Goal: Transaction & Acquisition: Purchase product/service

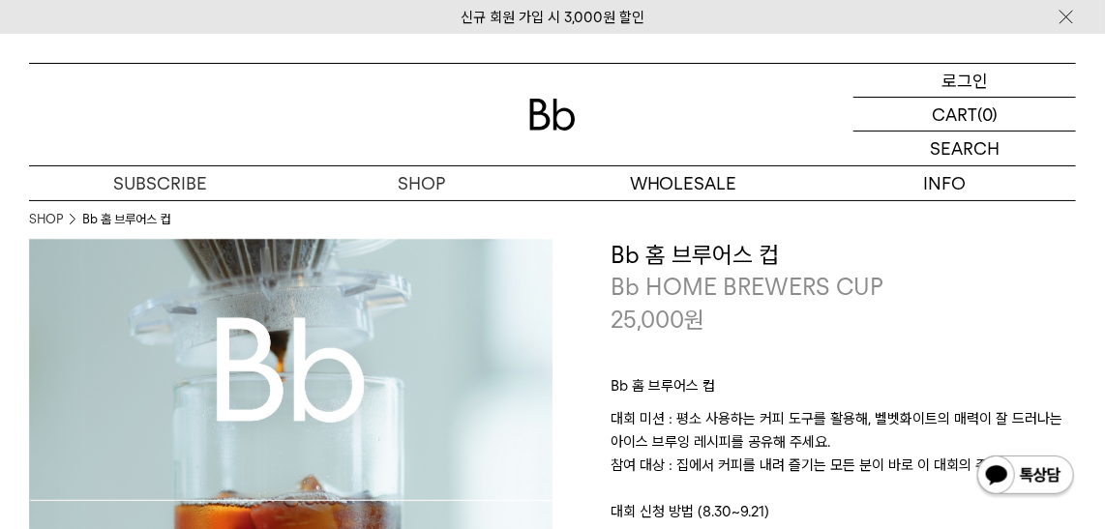
click at [957, 77] on p "로그인" at bounding box center [964, 80] width 46 height 33
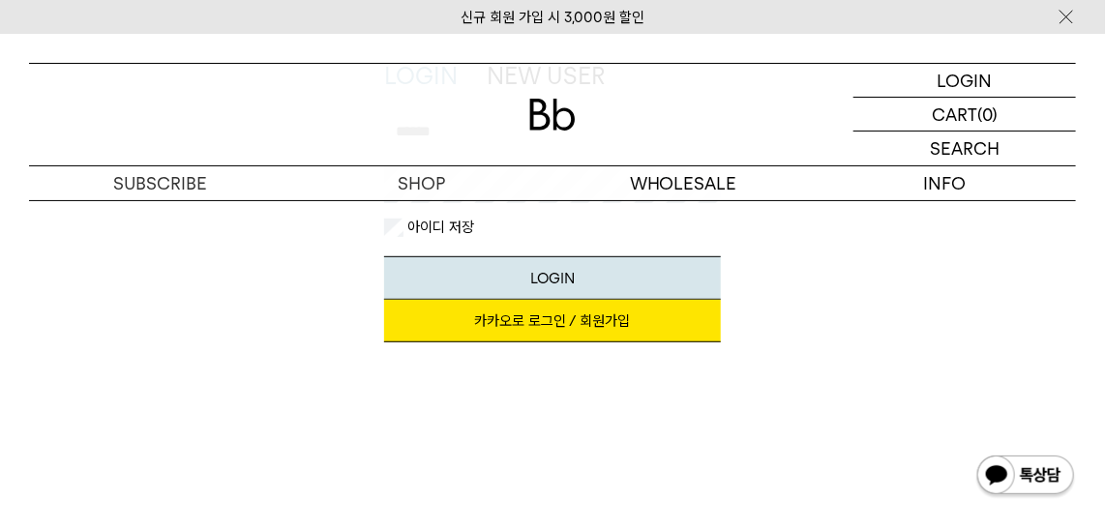
scroll to position [263, 0]
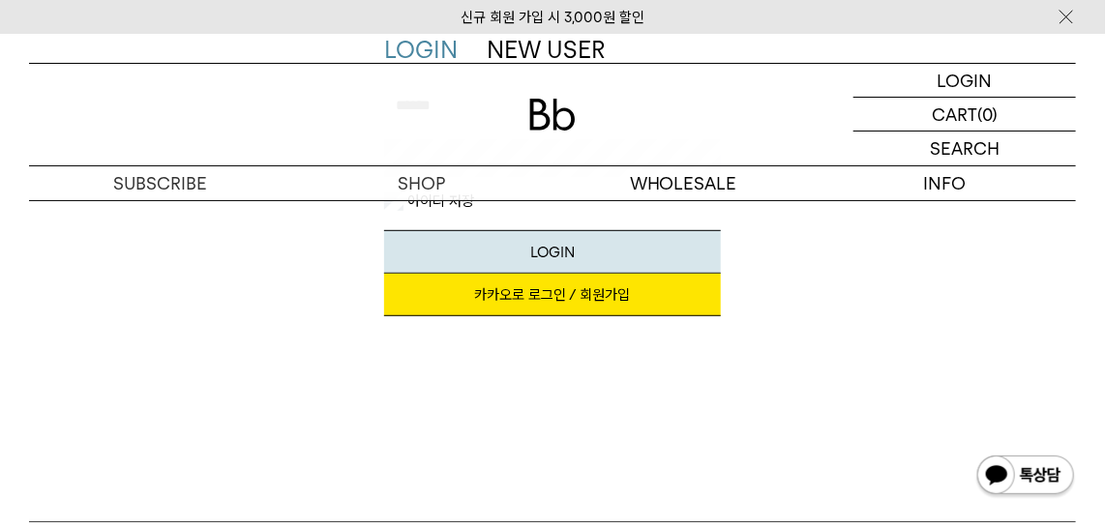
click at [596, 284] on link "카카오로 로그인 / 회원가입" at bounding box center [552, 295] width 336 height 43
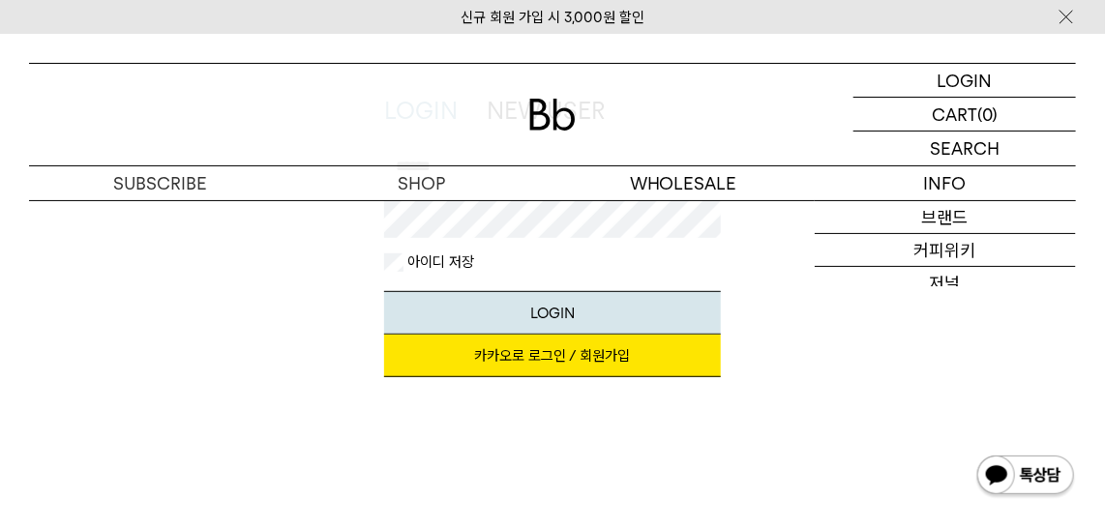
scroll to position [263, 0]
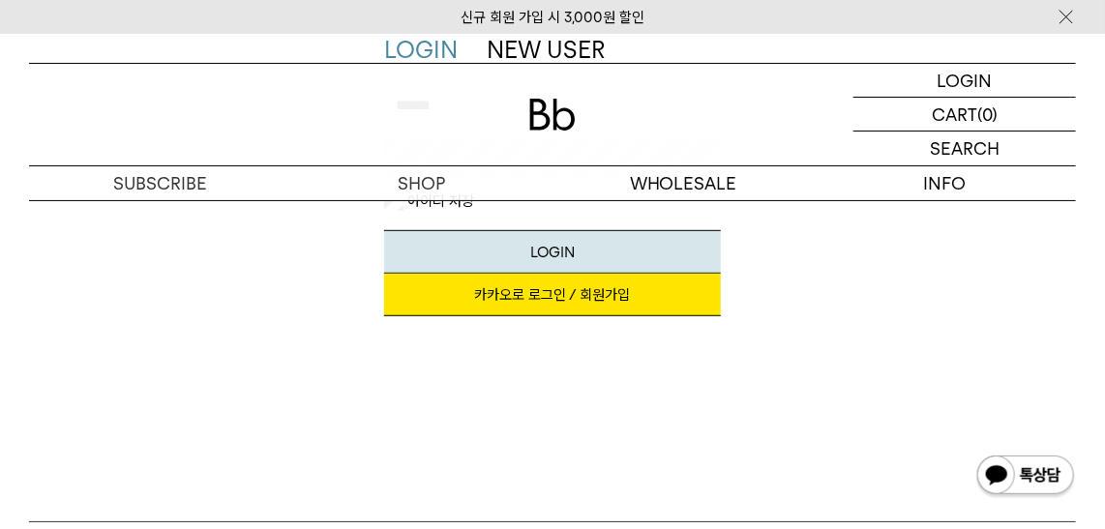
click at [115, 390] on div "LOGIN LOGIN NEW USER 지금 가입하시면 3,000원 쿠폰과 매월 회원 전용 커피 혜택을 드려요. 카카오로 로그인 / 회원가입 아…" at bounding box center [552, 229] width 1105 height 584
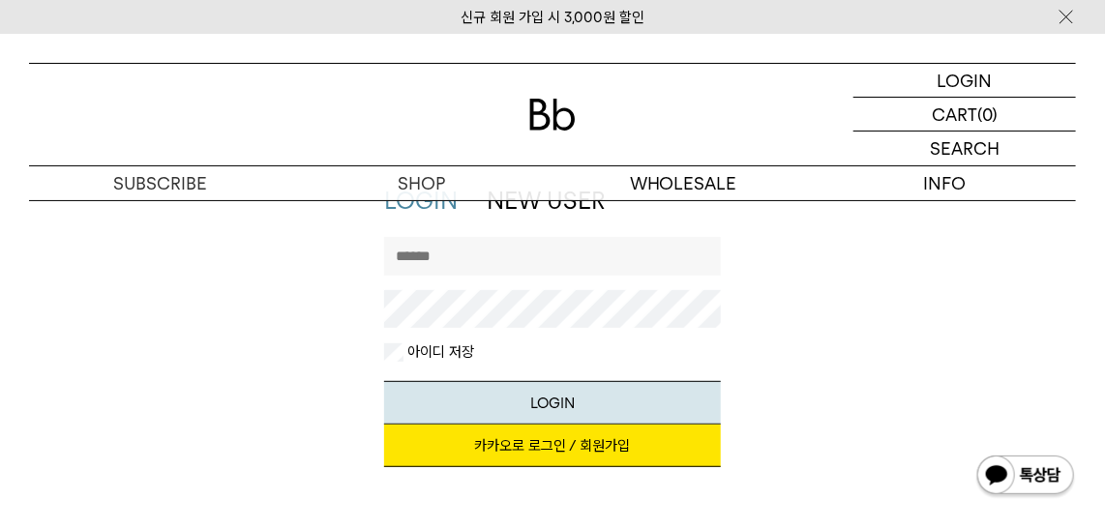
scroll to position [0, 0]
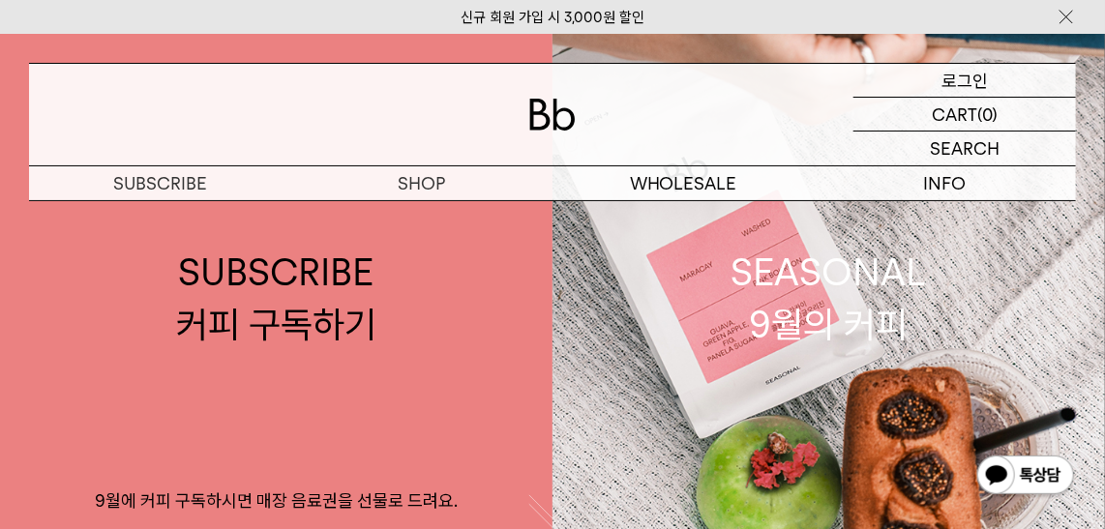
click at [975, 87] on p "로그인" at bounding box center [964, 80] width 46 height 33
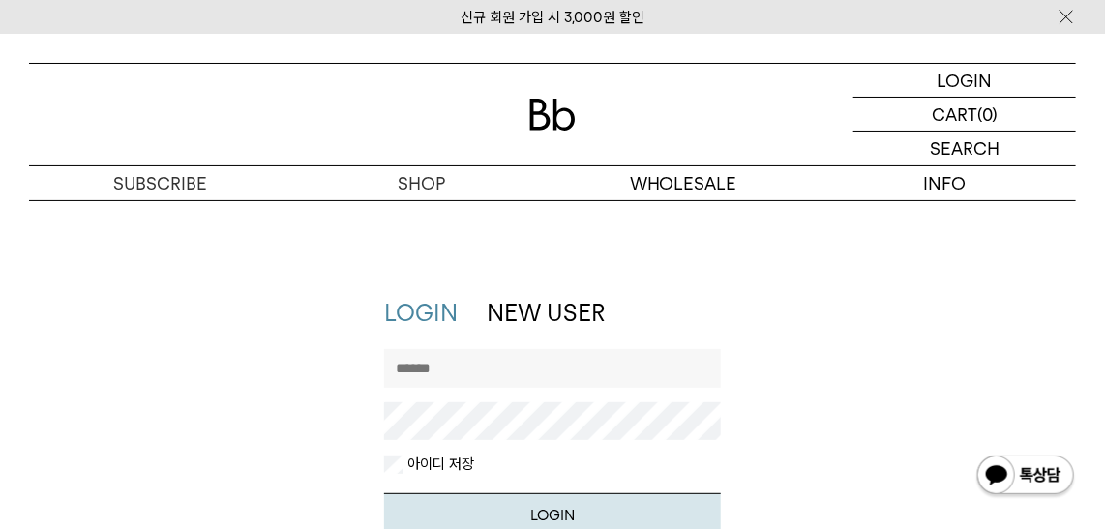
click at [590, 374] on input "text" at bounding box center [552, 368] width 336 height 39
click at [918, 343] on div "LOGIN NEW USER 지금 가입하시면 3,000원 쿠폰과 매월 회원 전용 커피 혜택을 드려요. 카카오로 로그인 / 회원가입 아이디로 로그…" at bounding box center [552, 448] width 1066 height 302
click at [539, 373] on input "text" at bounding box center [552, 368] width 336 height 39
type input "*"
type input "******"
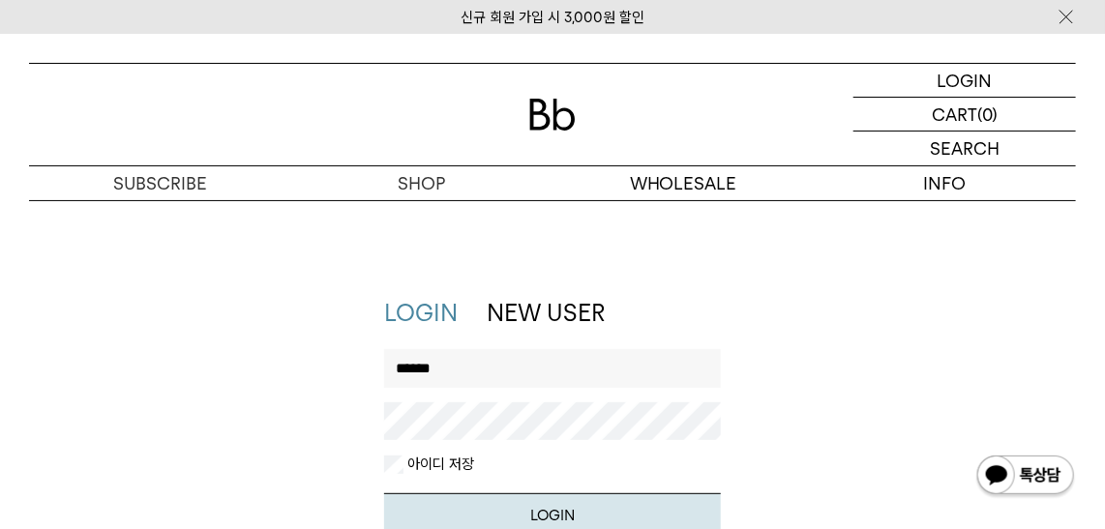
scroll to position [263, 0]
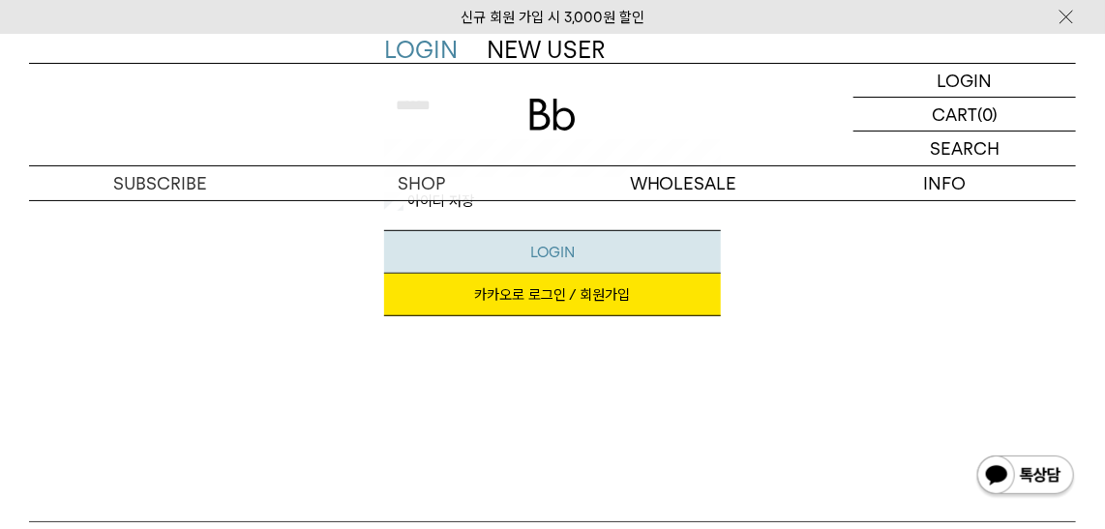
click at [550, 246] on button "LOGIN" at bounding box center [552, 252] width 336 height 44
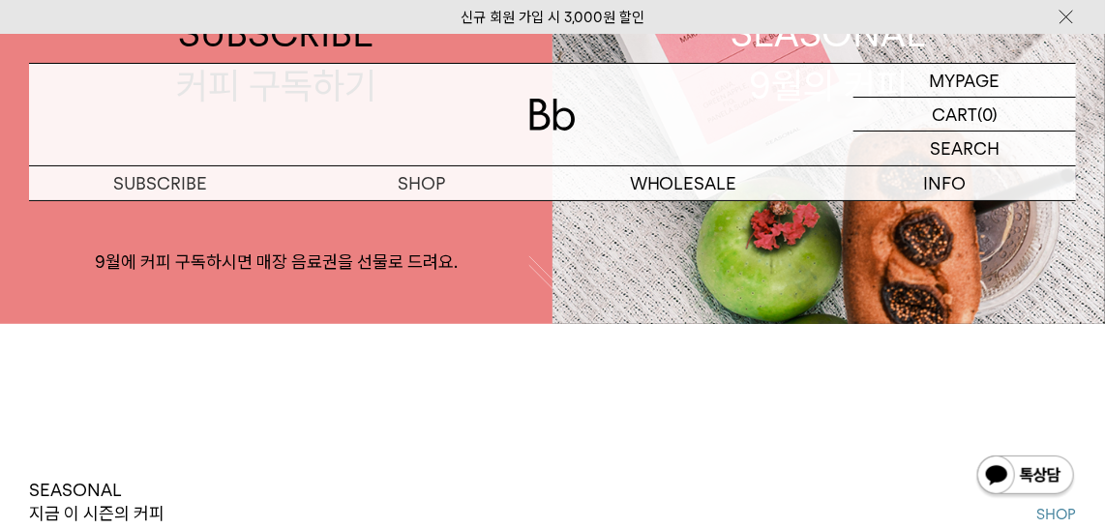
scroll to position [87, 0]
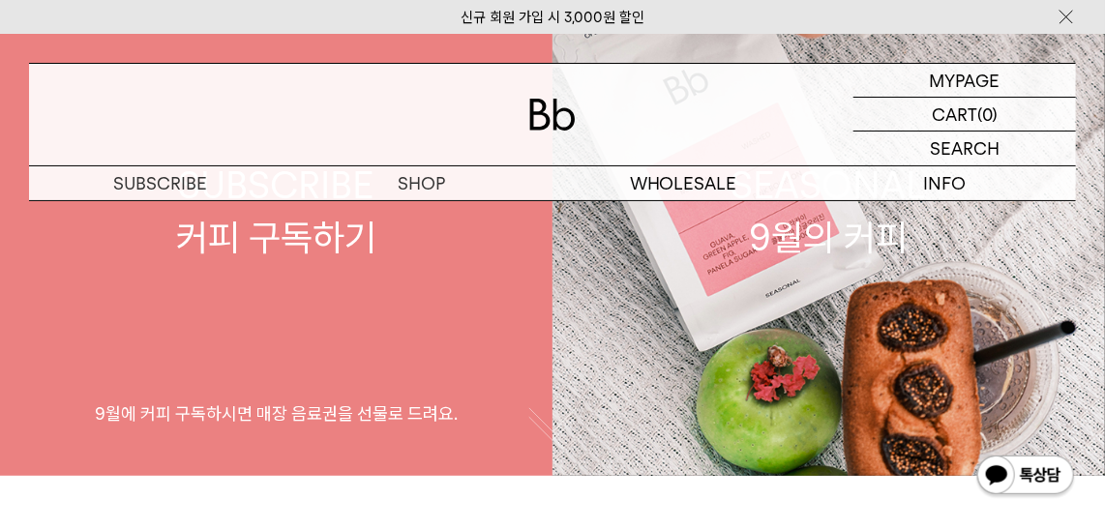
click at [282, 383] on link "SUBSCRIBE 커피 구독하기 9월에 커피 구독하시면 매장 음료권을 선물로 드려요." at bounding box center [276, 211] width 552 height 529
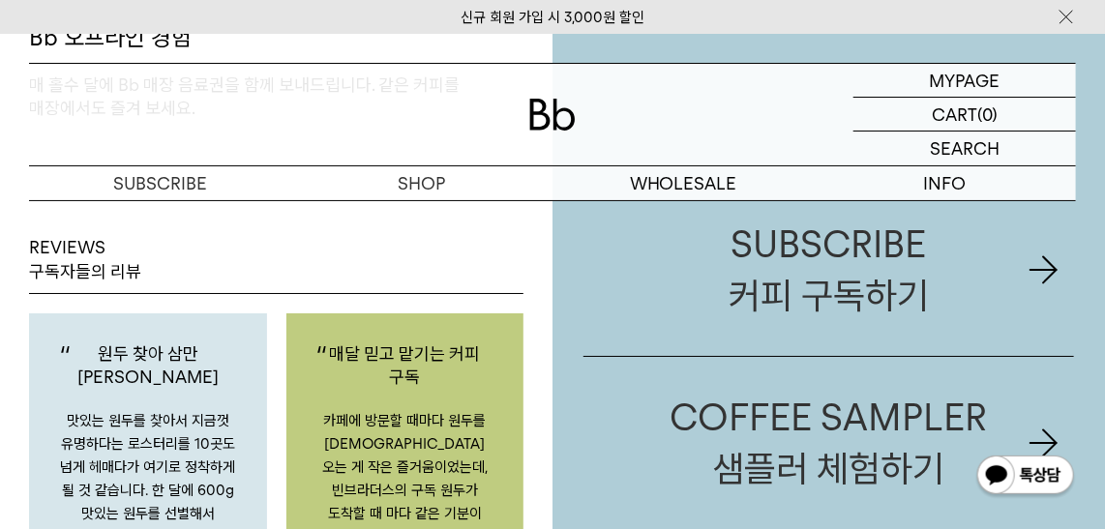
scroll to position [2285, 0]
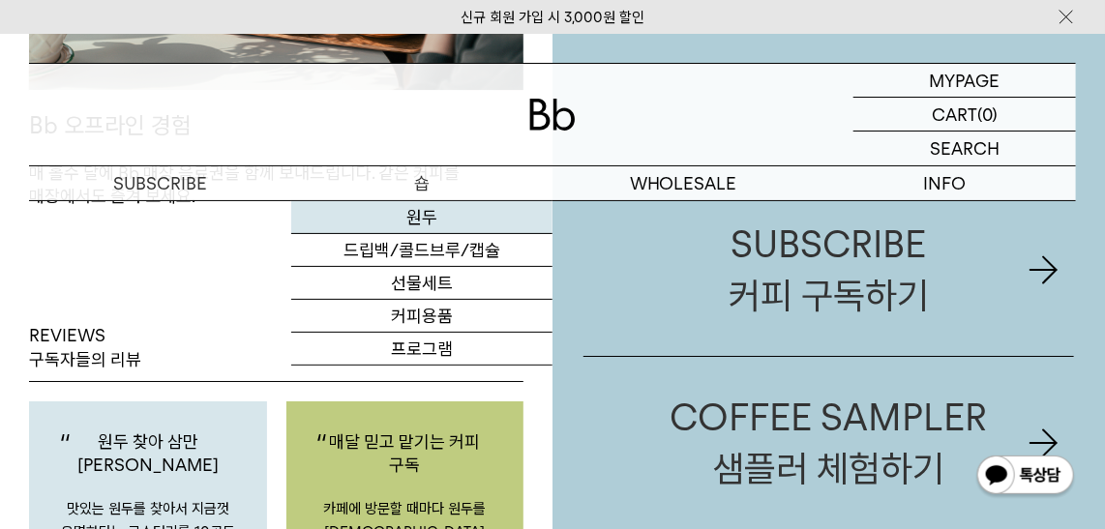
click at [424, 214] on link "원두" at bounding box center [422, 217] width 262 height 33
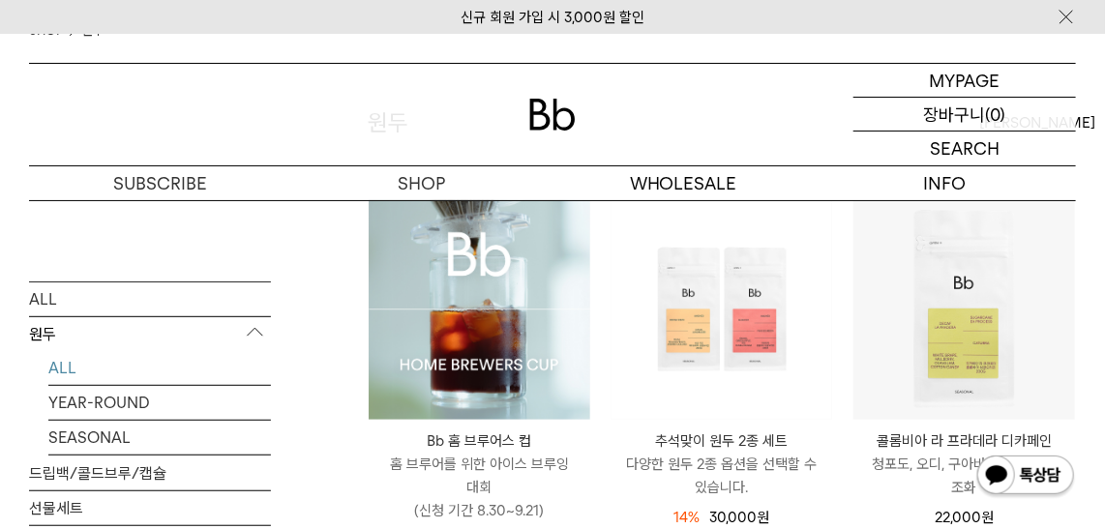
scroll to position [87, 0]
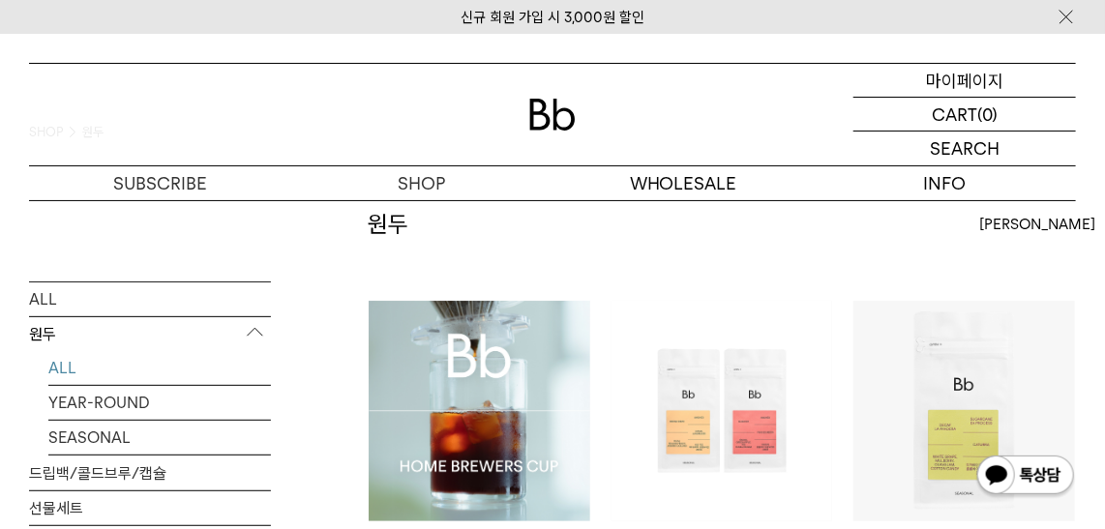
click at [957, 76] on p "마이페이지" at bounding box center [964, 80] width 77 height 33
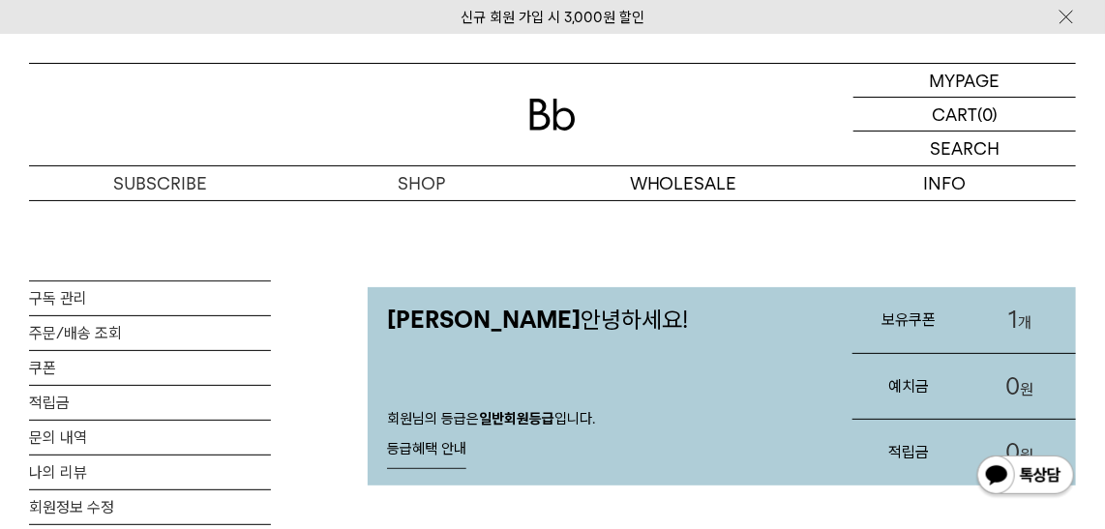
click at [1010, 313] on span "1" at bounding box center [1013, 320] width 10 height 28
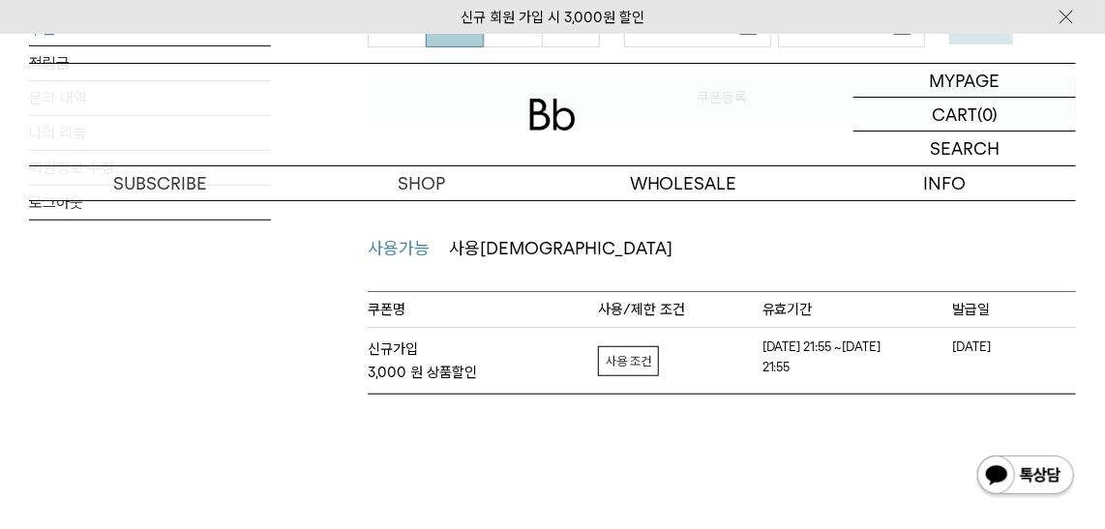
scroll to position [527, 0]
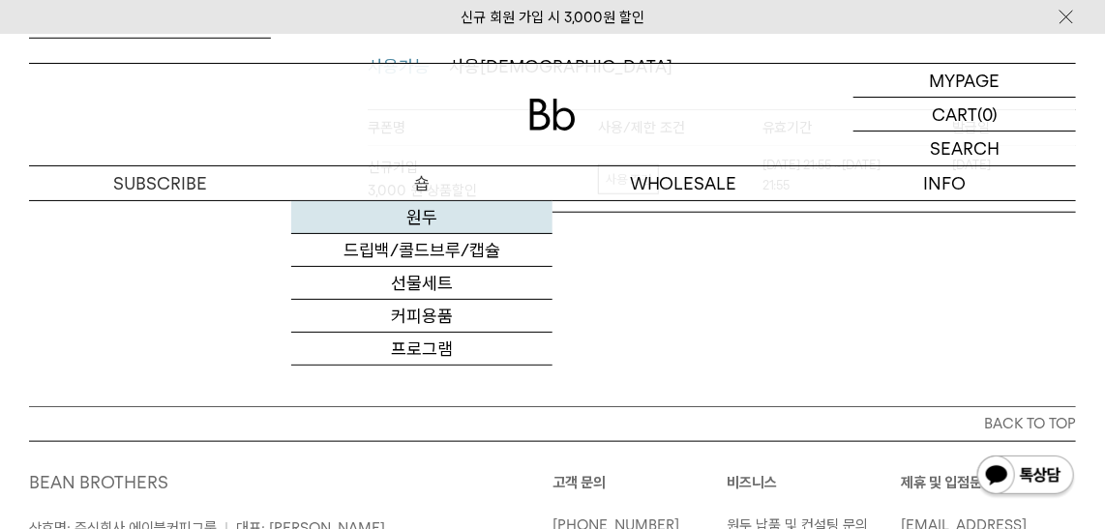
click at [425, 219] on link "원두" at bounding box center [422, 217] width 262 height 33
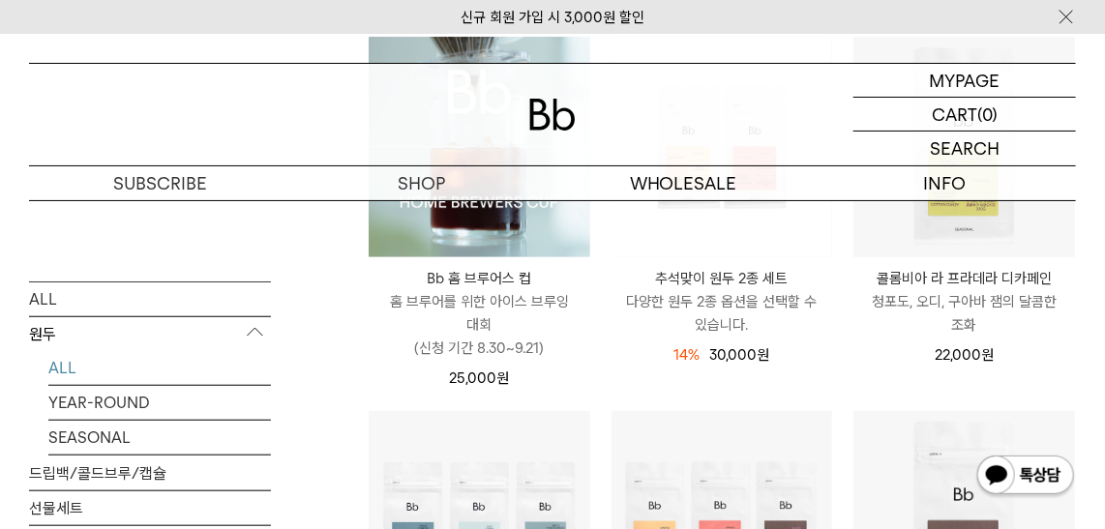
scroll to position [615, 0]
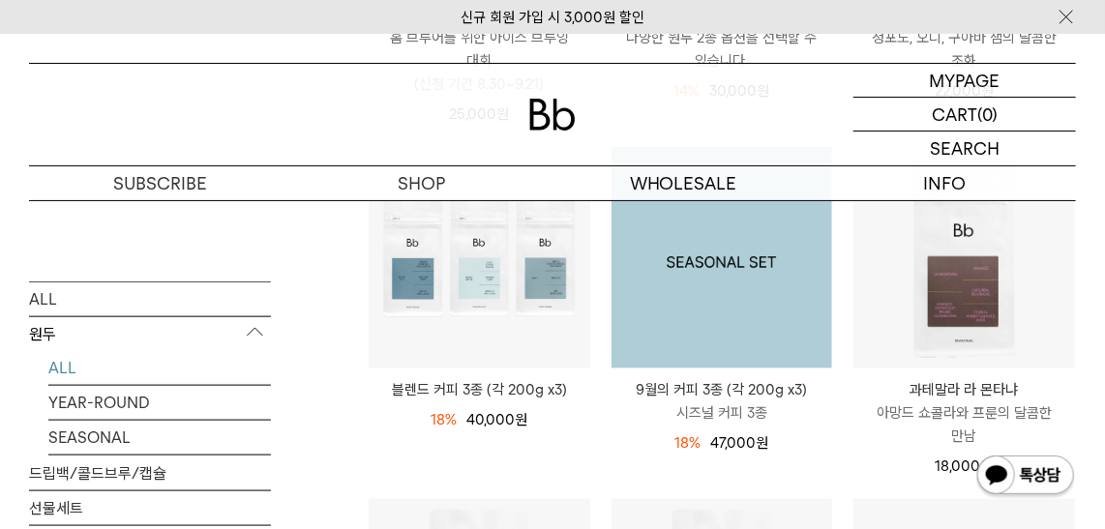
click at [698, 268] on img at bounding box center [721, 257] width 221 height 221
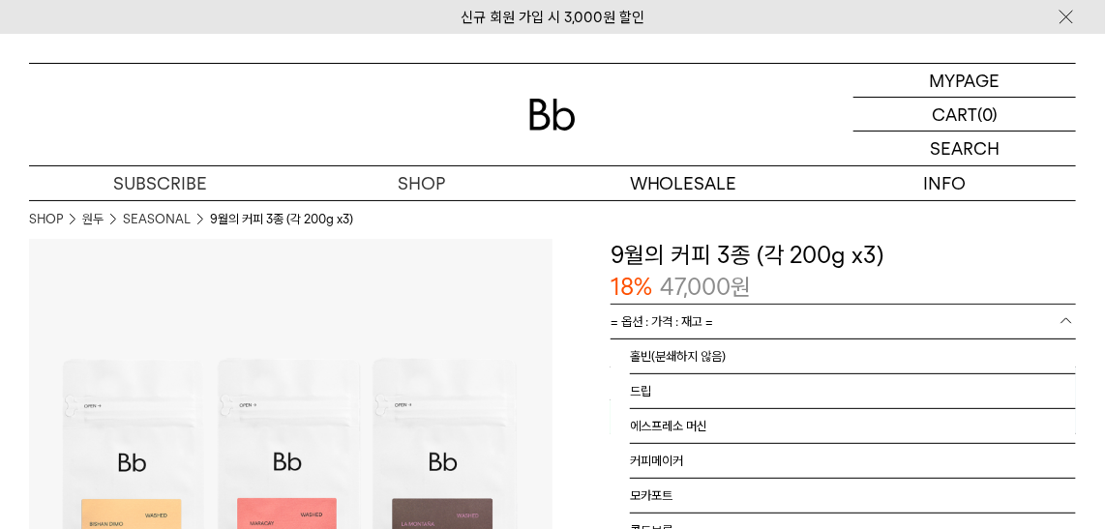
click at [1059, 322] on b at bounding box center [1065, 320] width 19 height 19
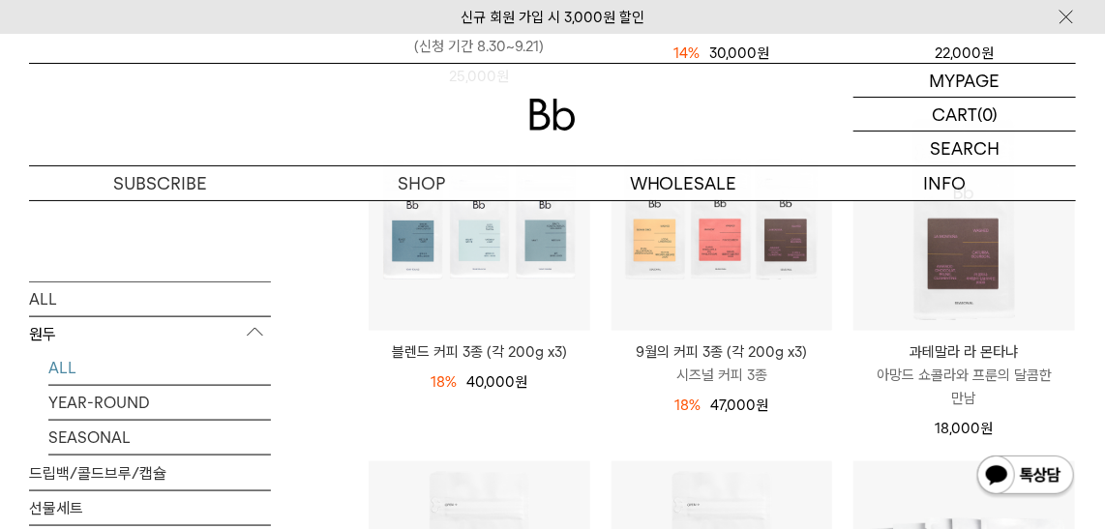
scroll to position [615, 0]
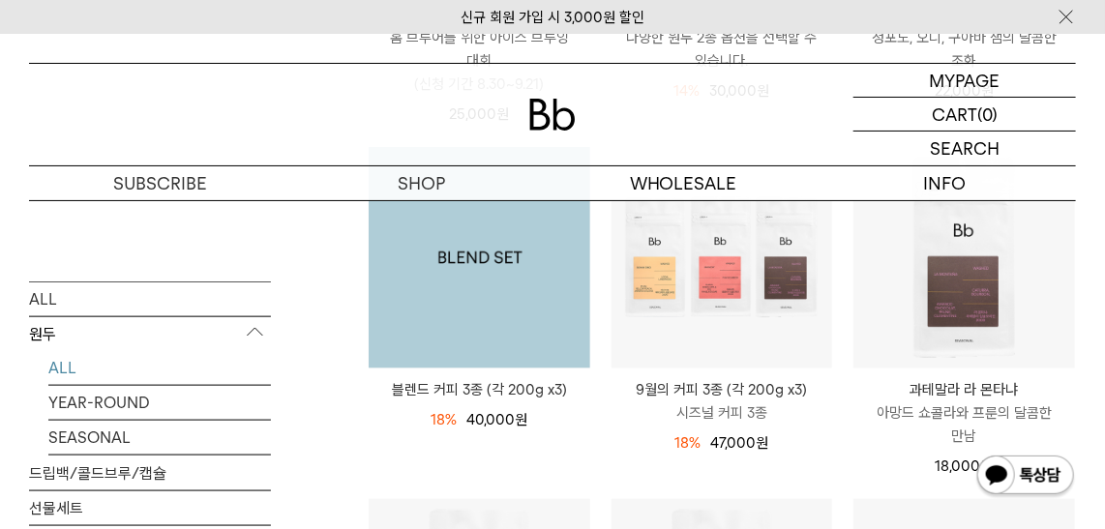
click at [477, 296] on img at bounding box center [479, 257] width 221 height 221
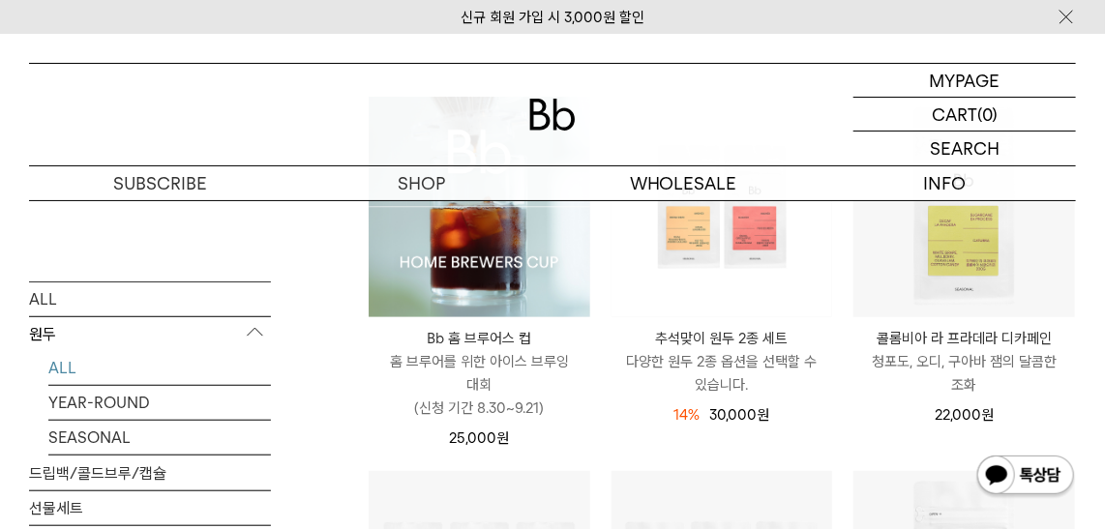
scroll to position [263, 0]
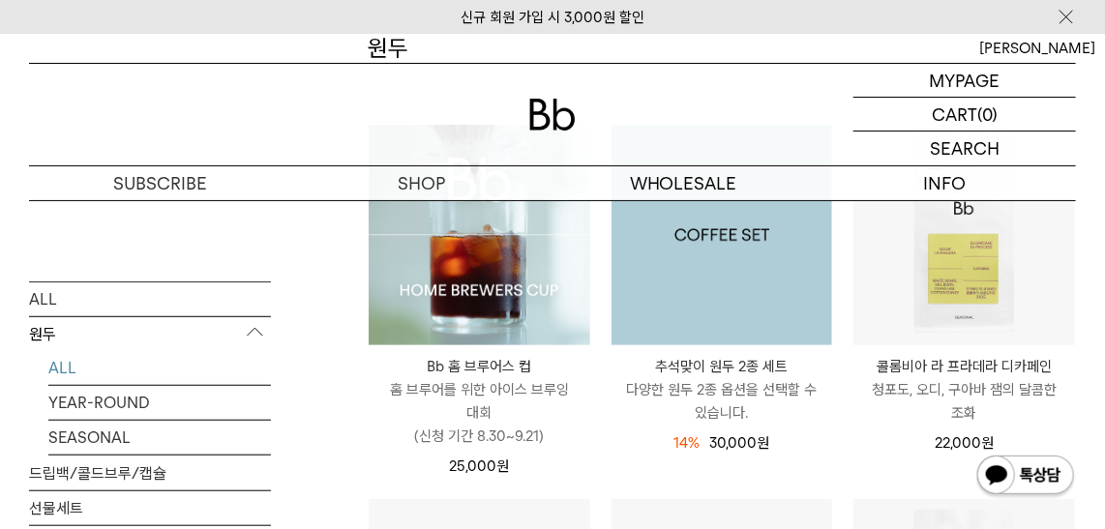
click at [721, 279] on img at bounding box center [721, 235] width 221 height 221
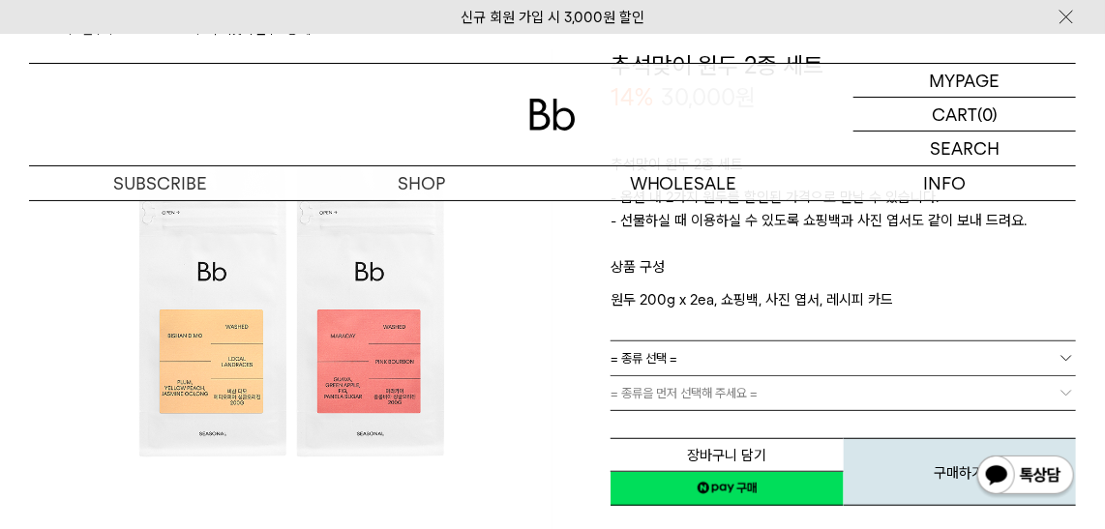
scroll to position [263, 0]
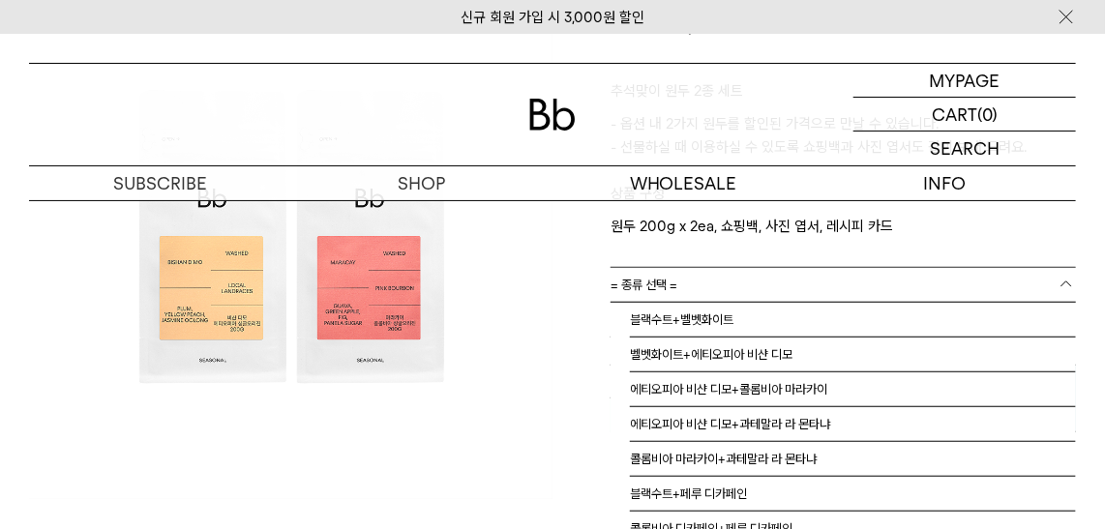
click at [1061, 275] on b at bounding box center [1065, 284] width 19 height 19
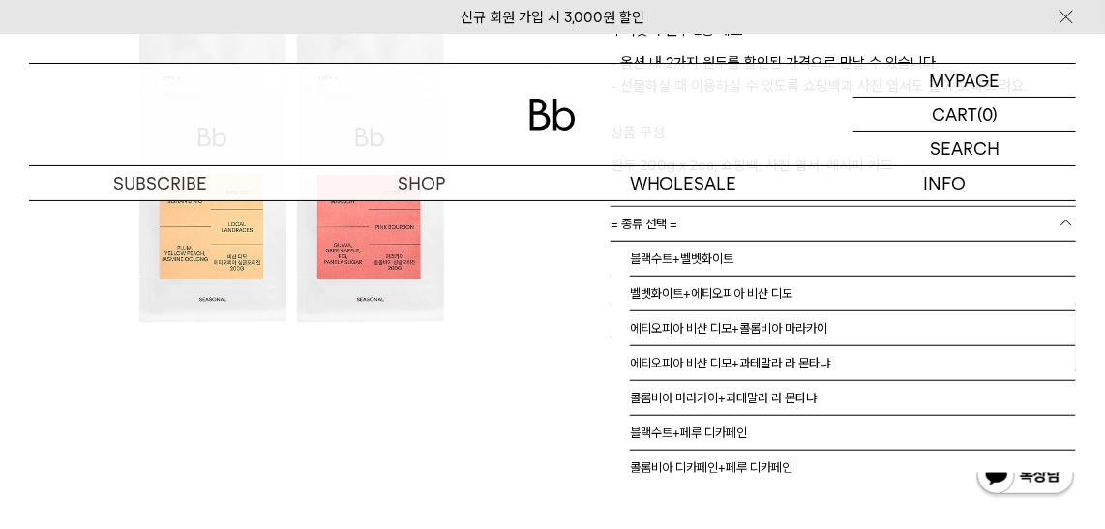
scroll to position [351, 0]
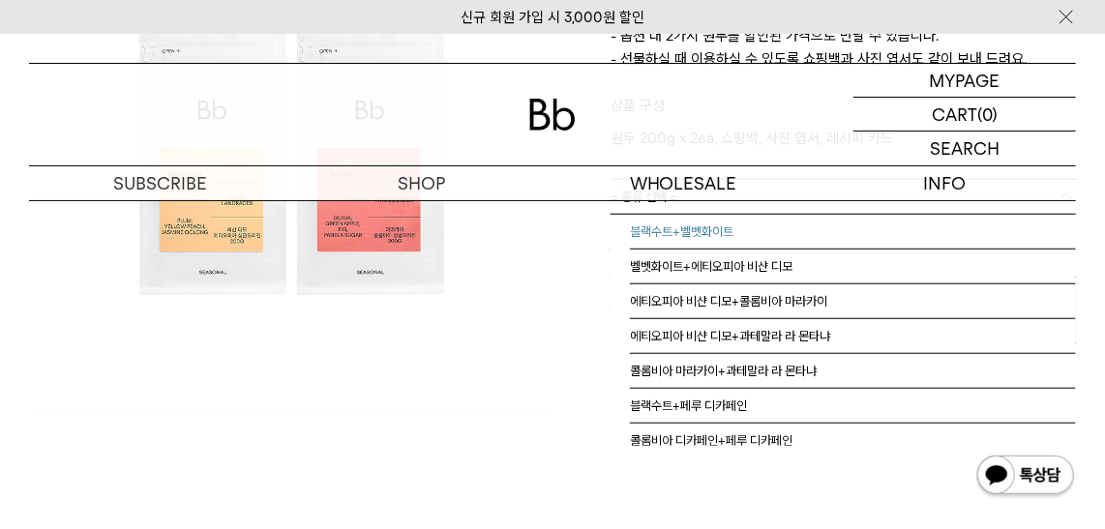
click at [718, 233] on li "블랙수트+벨벳화이트" at bounding box center [853, 232] width 446 height 35
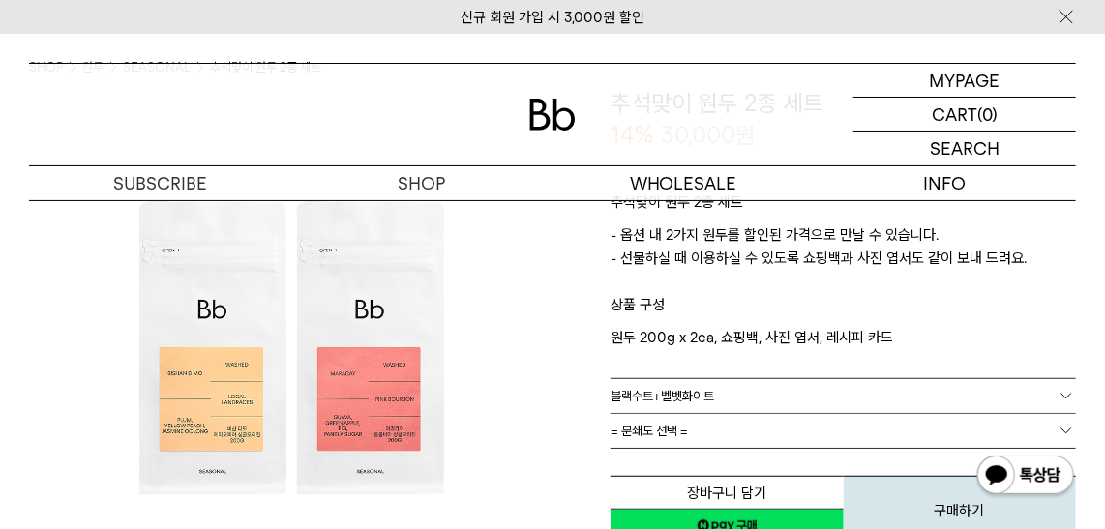
scroll to position [263, 0]
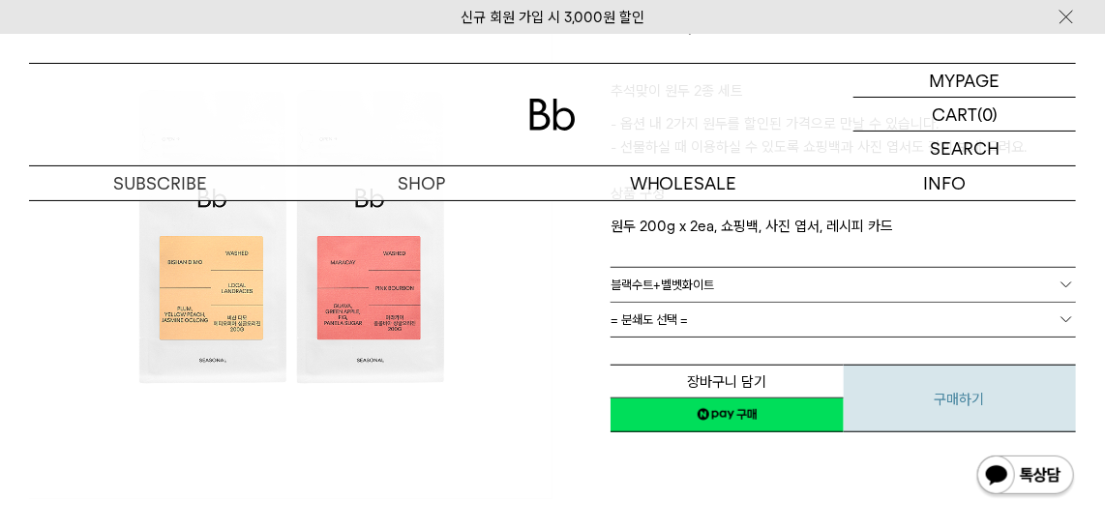
click at [923, 401] on button "구매하기" at bounding box center [959, 399] width 233 height 68
click at [1063, 279] on b at bounding box center [1065, 284] width 19 height 19
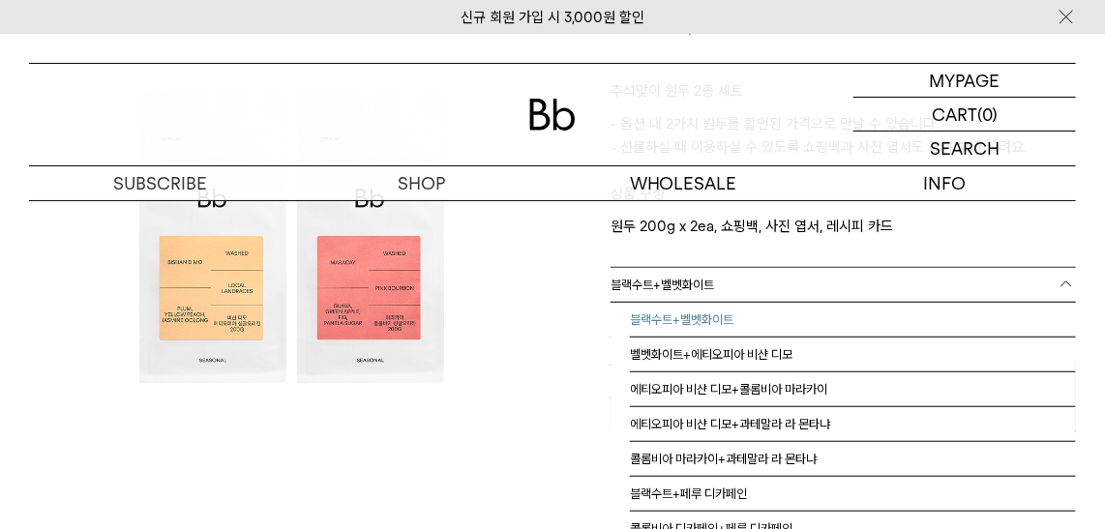
click at [707, 285] on span "블랙수트+벨벳화이트" at bounding box center [661, 285] width 103 height 34
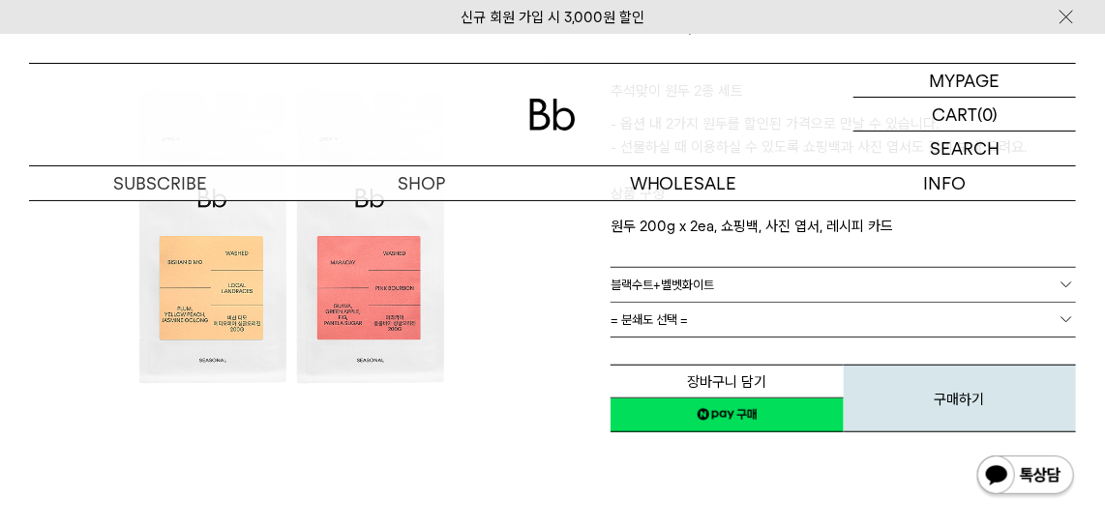
click at [1068, 321] on b at bounding box center [1065, 319] width 19 height 19
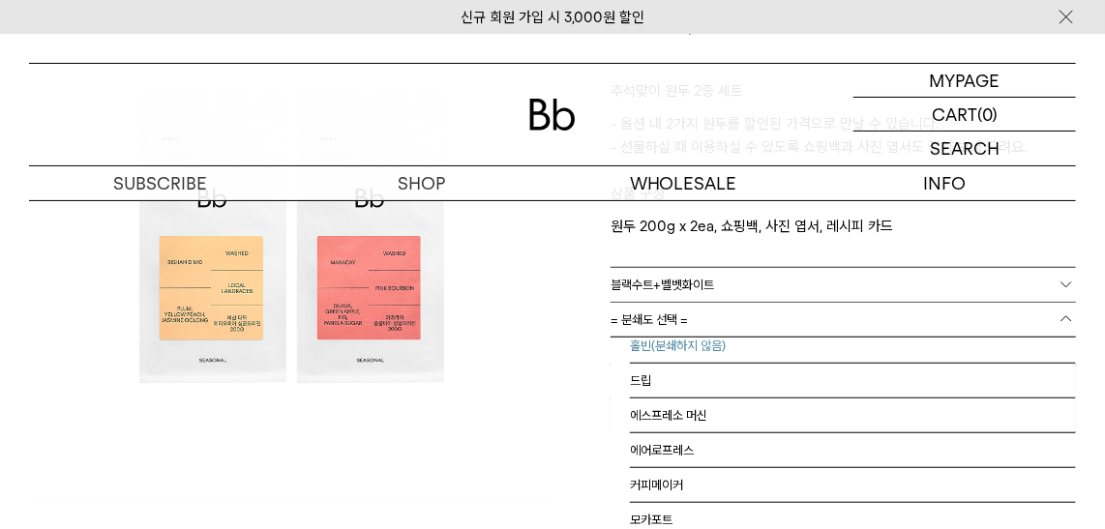
scroll to position [0, 0]
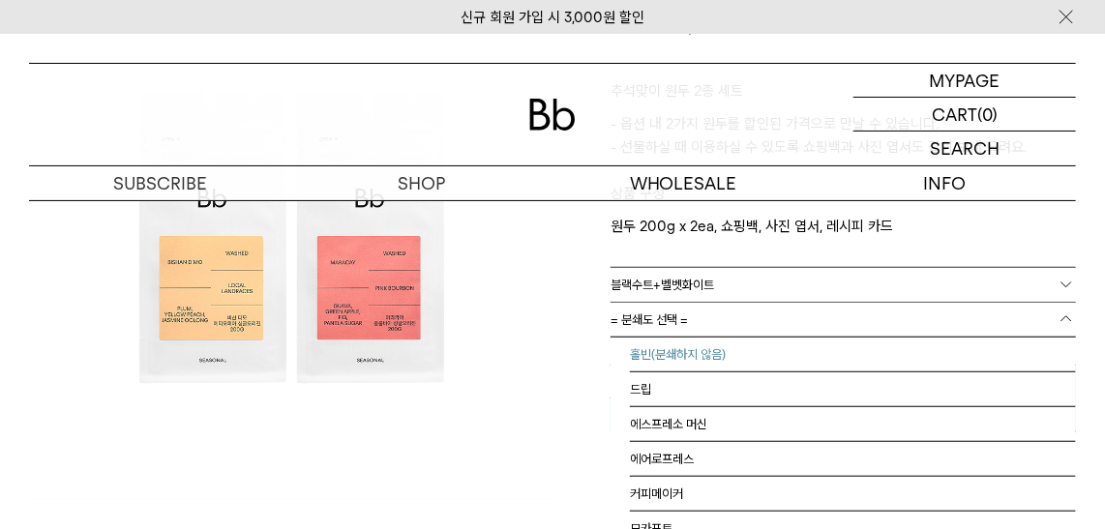
click at [674, 351] on li "홀빈(분쇄하지 않음)" at bounding box center [853, 355] width 446 height 35
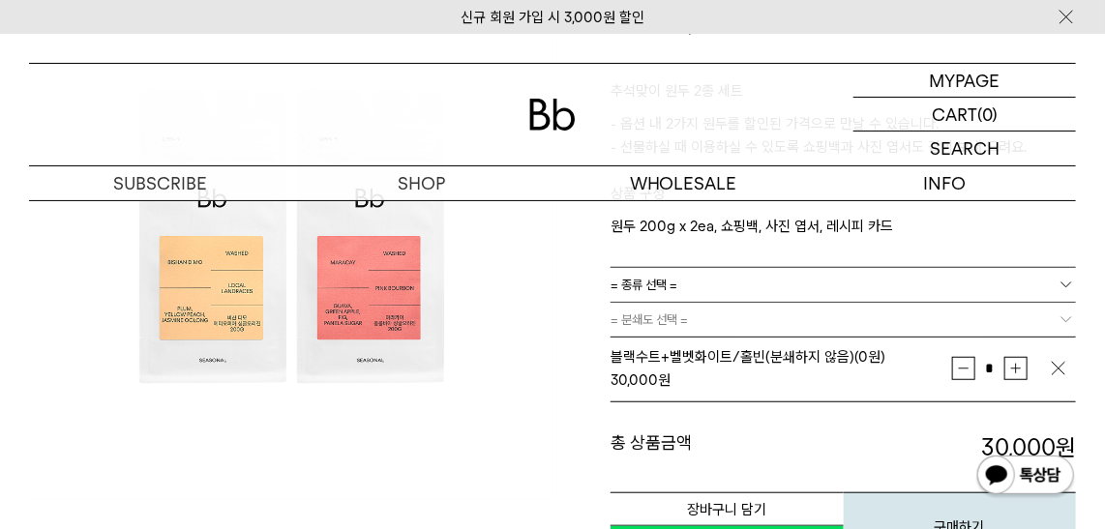
scroll to position [439, 0]
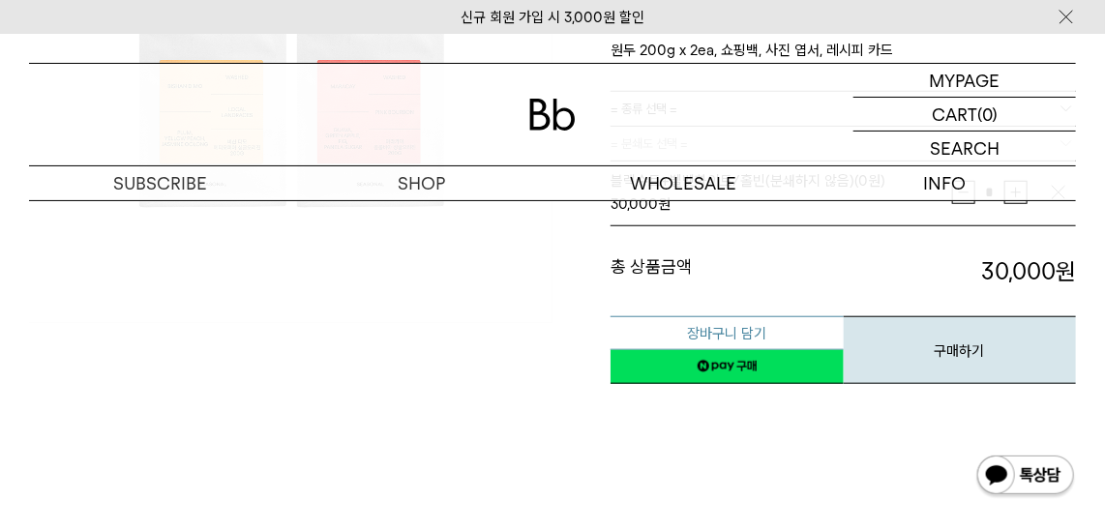
click at [712, 333] on button "장바구니 담기" at bounding box center [726, 333] width 233 height 34
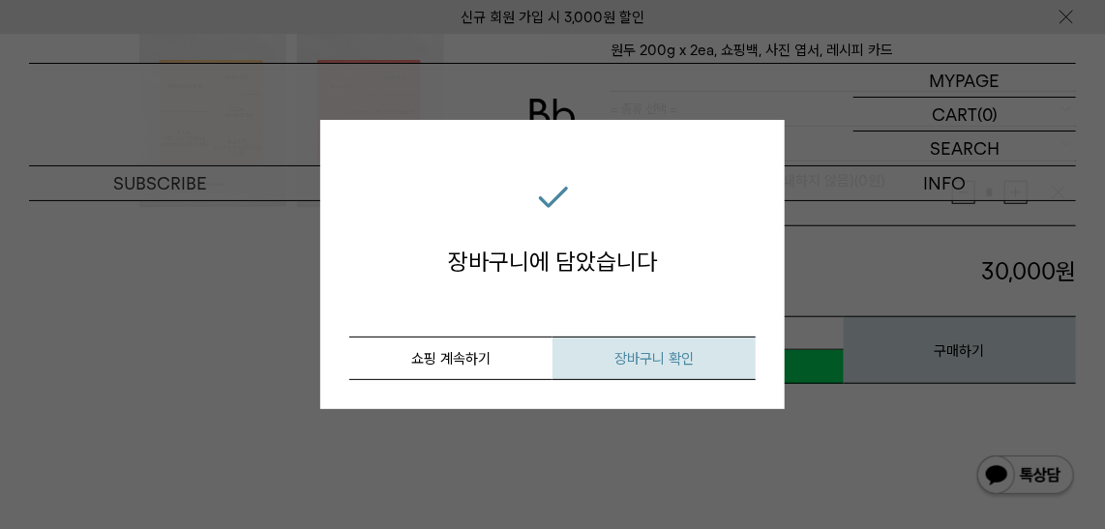
click at [656, 357] on span "장바구니 확인" at bounding box center [653, 358] width 79 height 17
